Goal: Use online tool/utility: Utilize a website feature to perform a specific function

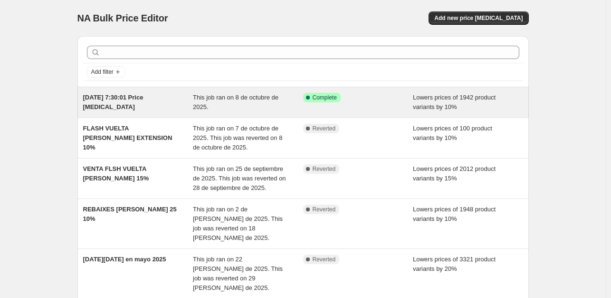
click at [148, 103] on div "[DATE] 7:30:01 Price [MEDICAL_DATA]" at bounding box center [138, 102] width 110 height 19
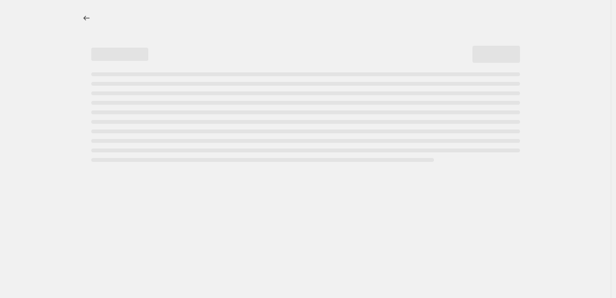
select select "percentage"
select select "collection"
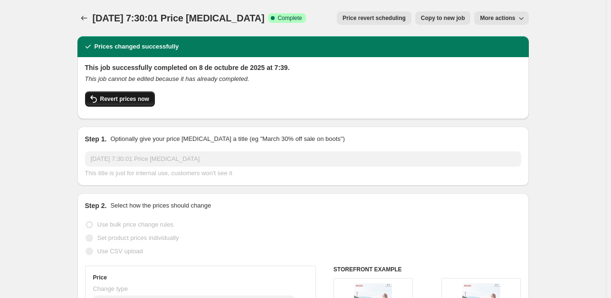
click at [119, 103] on span "Revert prices now" at bounding box center [124, 99] width 49 height 8
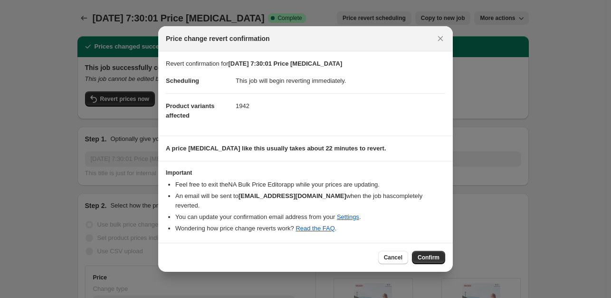
click at [421, 251] on button "Confirm" at bounding box center [428, 257] width 33 height 13
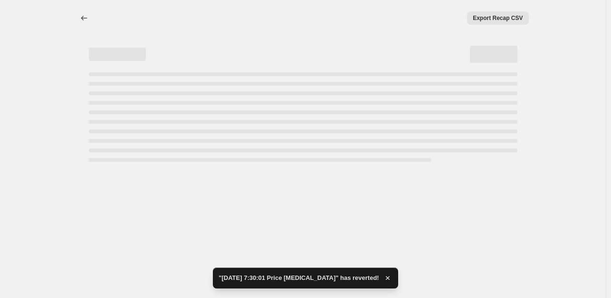
select select "percentage"
select select "collection"
